Goal: Task Accomplishment & Management: Use online tool/utility

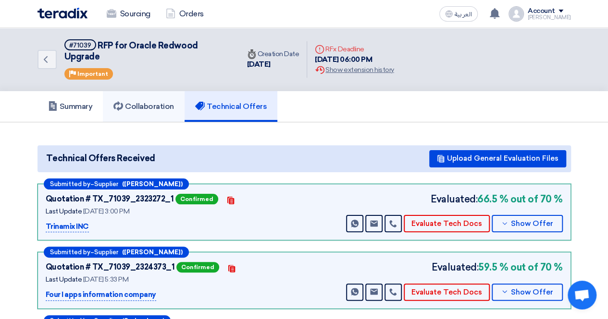
click at [144, 110] on h5 "Collaboration" at bounding box center [143, 107] width 61 height 10
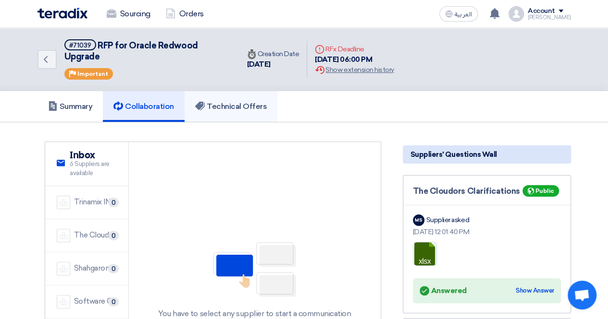
click at [233, 106] on h5 "Technical Offers" at bounding box center [231, 107] width 72 height 10
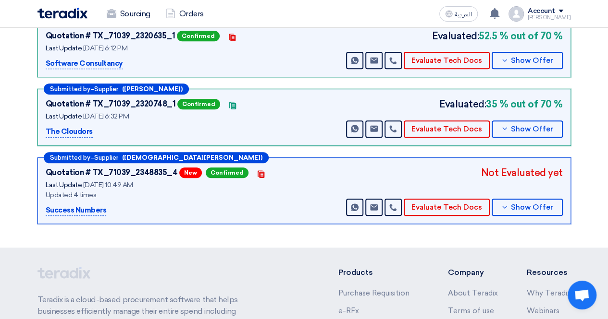
scroll to position [299, 0]
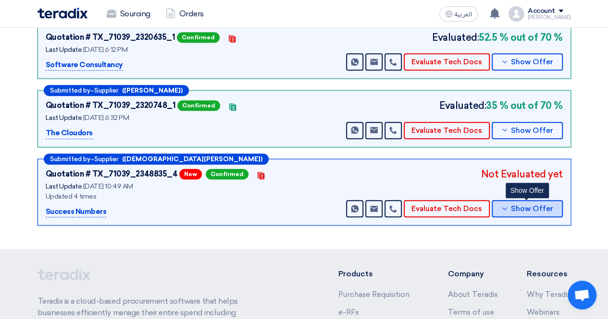
click at [513, 201] on button "Show Offer" at bounding box center [526, 208] width 71 height 17
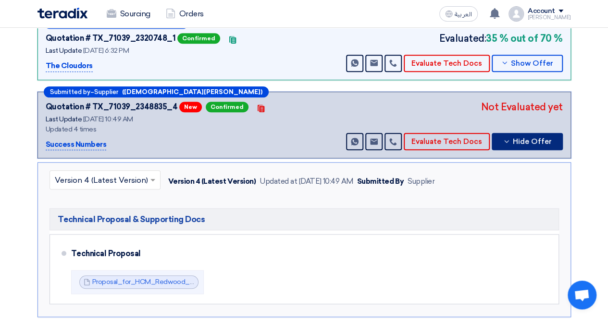
scroll to position [443, 0]
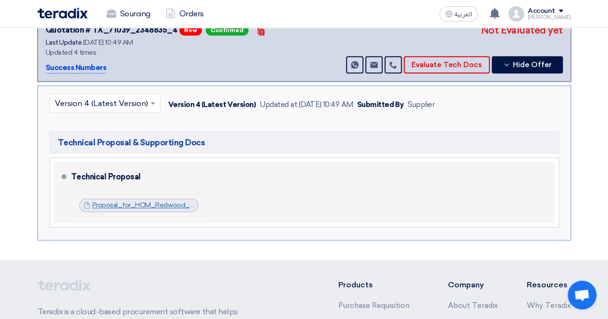
click at [127, 201] on link "Proposal_for_HCM_Redwood_Technical_Response_v_1756712946081.pdf" at bounding box center [208, 205] width 232 height 8
click at [144, 202] on link "Proposal_for_HCM_Redwood_Technical_Response_v_1756712946081.pdf" at bounding box center [208, 205] width 232 height 8
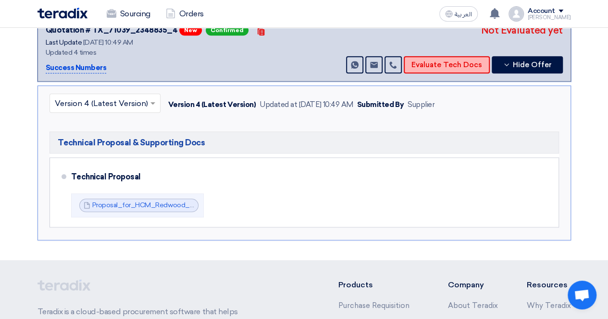
click at [453, 62] on button "Evaluate Tech Docs" at bounding box center [446, 64] width 86 height 17
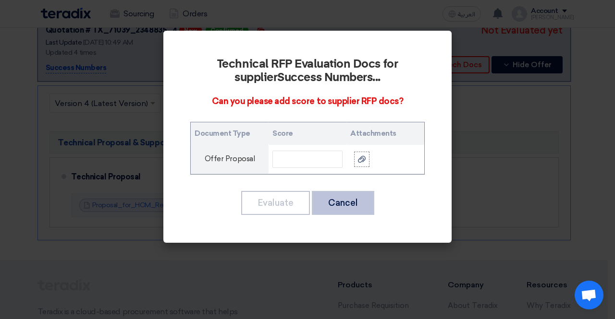
click at [364, 195] on button "Cancel" at bounding box center [343, 203] width 62 height 24
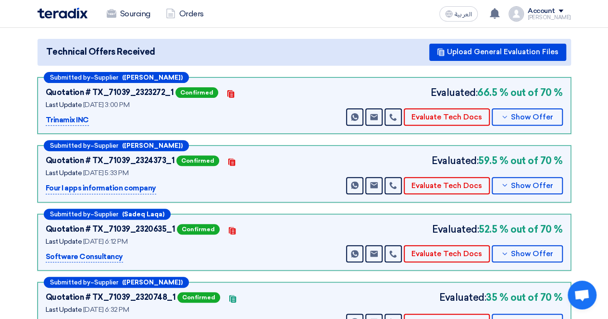
scroll to position [59, 0]
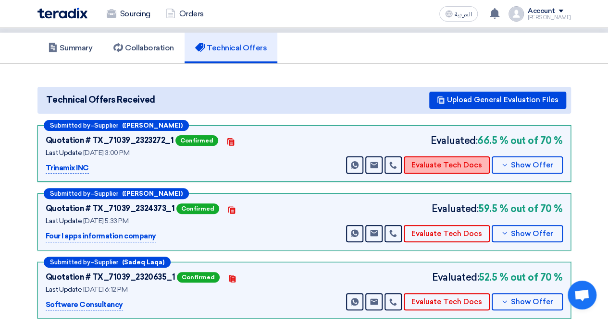
click at [453, 159] on button "Evaluate Tech Docs" at bounding box center [446, 165] width 86 height 17
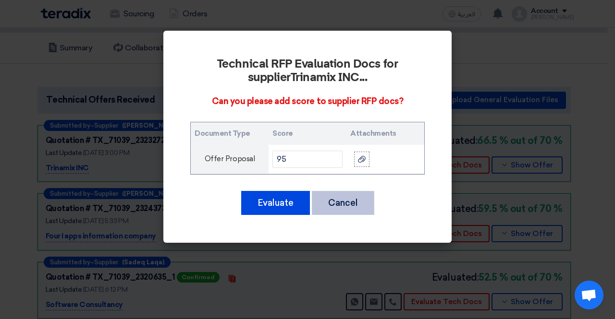
click at [357, 203] on button "Cancel" at bounding box center [343, 203] width 62 height 24
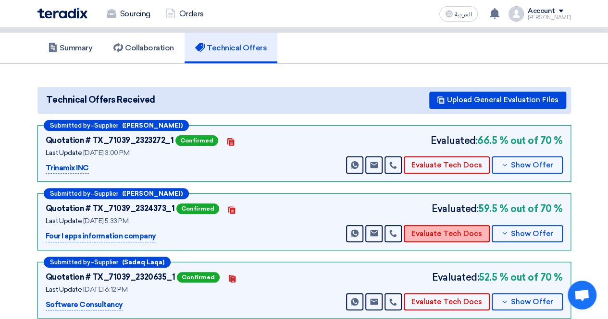
click at [438, 230] on button "Evaluate Tech Docs" at bounding box center [446, 233] width 86 height 17
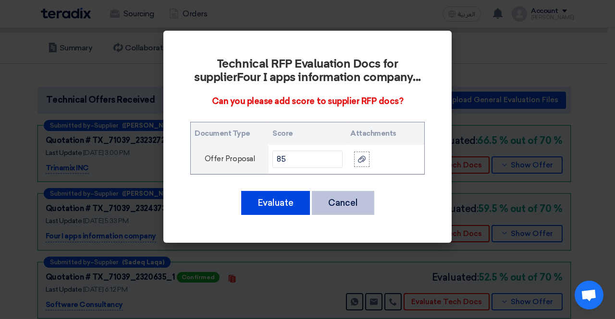
click at [352, 201] on button "Cancel" at bounding box center [343, 203] width 62 height 24
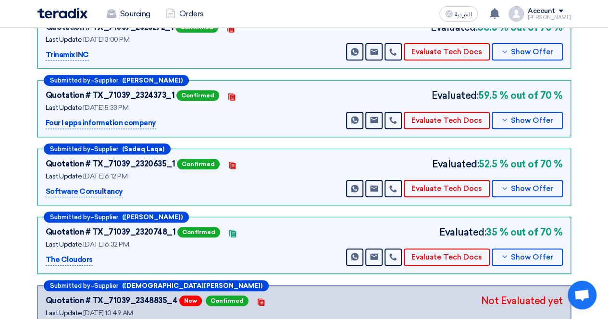
scroll to position [251, 0]
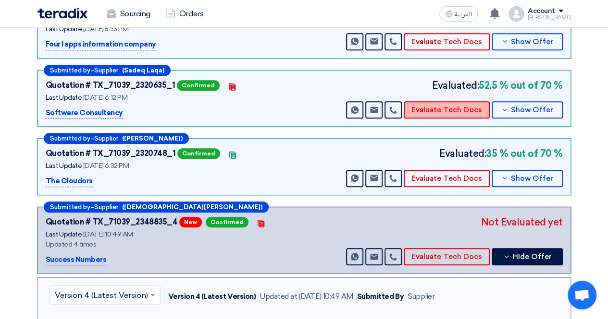
click at [447, 108] on button "Evaluate Tech Docs" at bounding box center [446, 109] width 86 height 17
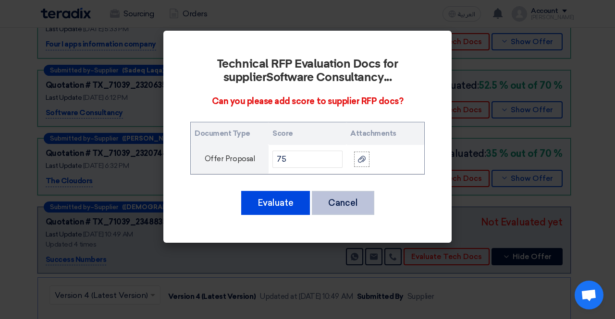
click at [347, 204] on button "Cancel" at bounding box center [343, 203] width 62 height 24
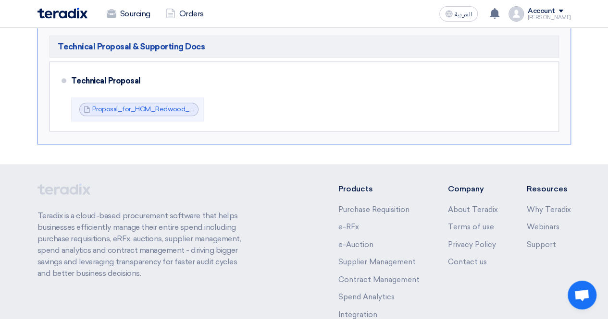
scroll to position [347, 0]
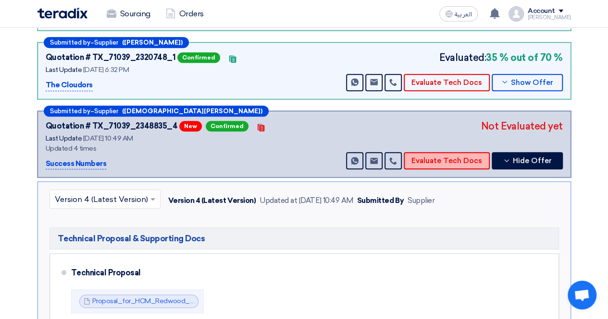
click at [441, 158] on button "Evaluate Tech Docs" at bounding box center [446, 160] width 86 height 17
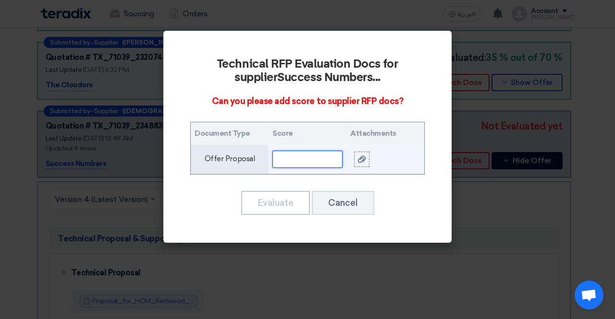
click at [299, 157] on input "text" at bounding box center [307, 159] width 70 height 17
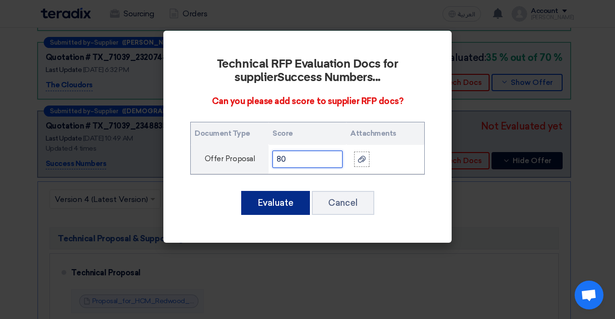
type input "80"
click at [269, 200] on button "Evaluate" at bounding box center [275, 203] width 69 height 24
